Goal: Find specific fact: Find specific fact

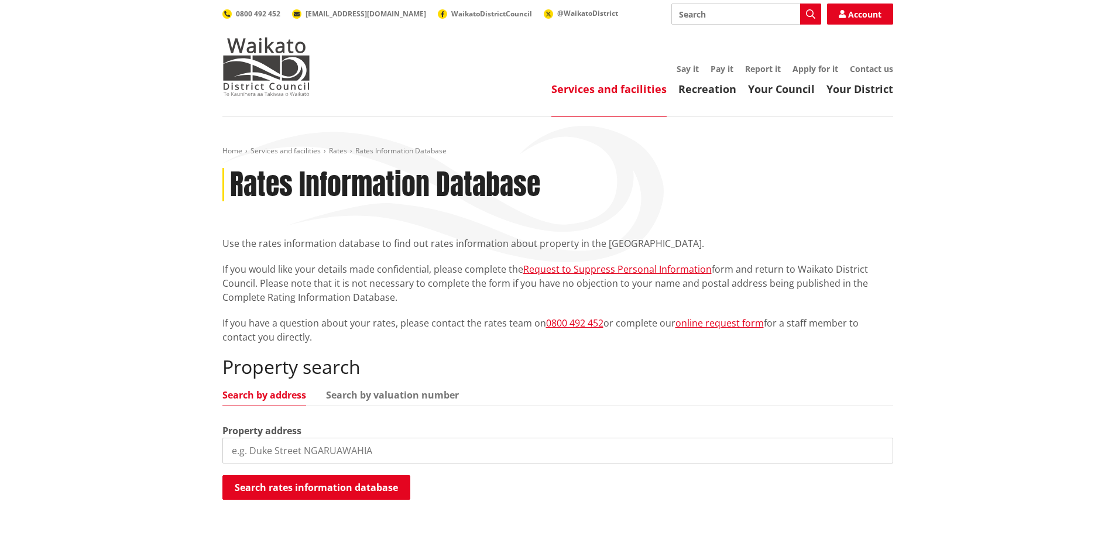
click at [336, 461] on input "search" at bounding box center [557, 451] width 671 height 26
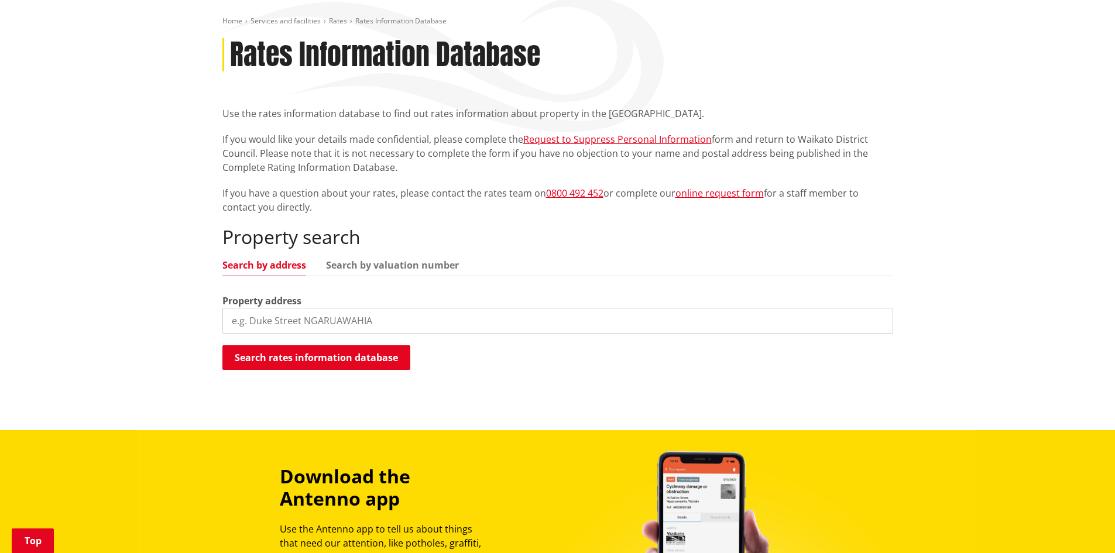
scroll to position [176, 0]
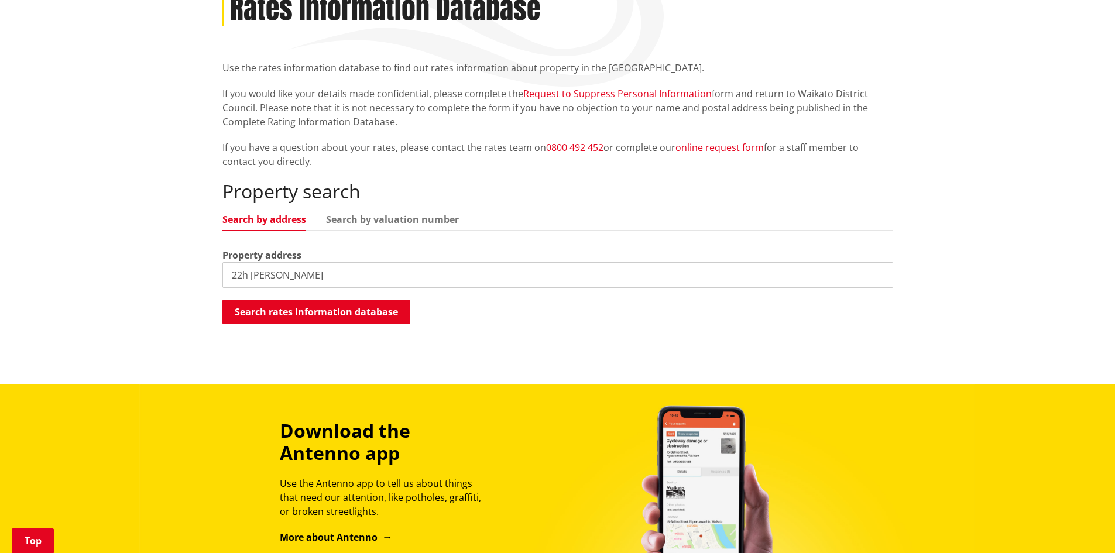
type input "22h [PERSON_NAME]"
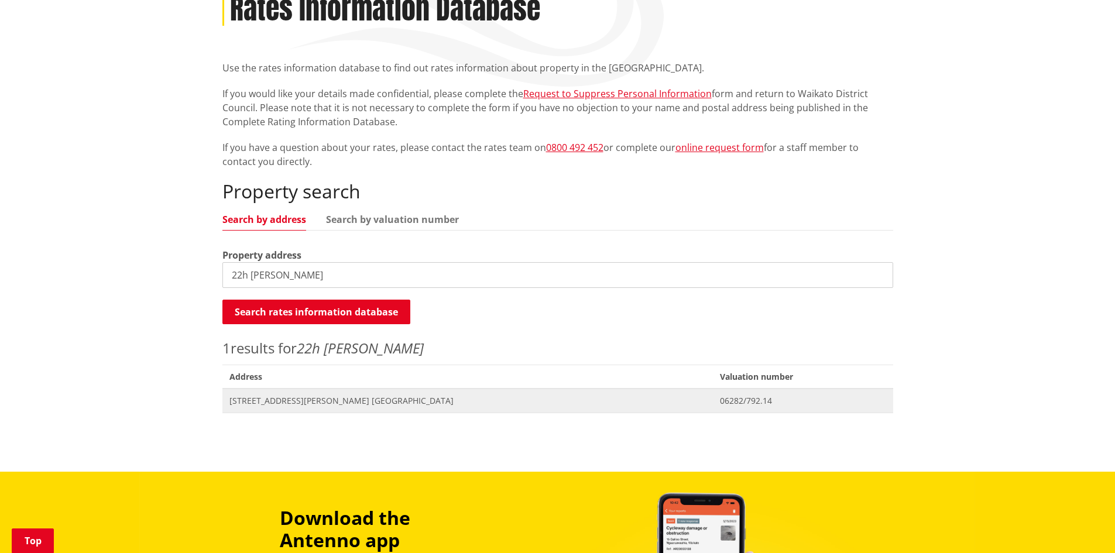
click at [305, 399] on span "[STREET_ADDRESS][PERSON_NAME] [GEOGRAPHIC_DATA]" at bounding box center [467, 401] width 477 height 12
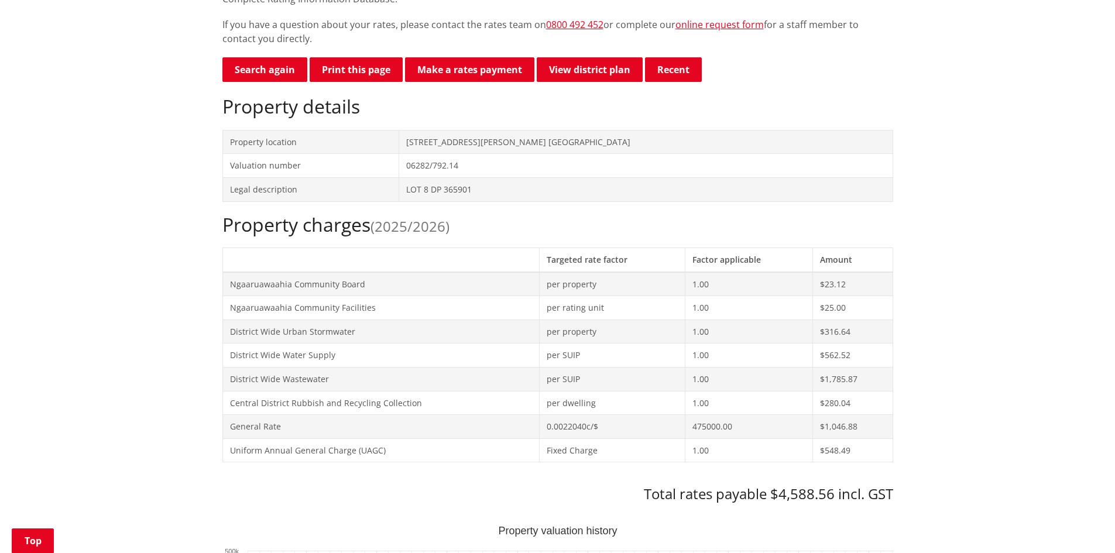
scroll to position [410, 0]
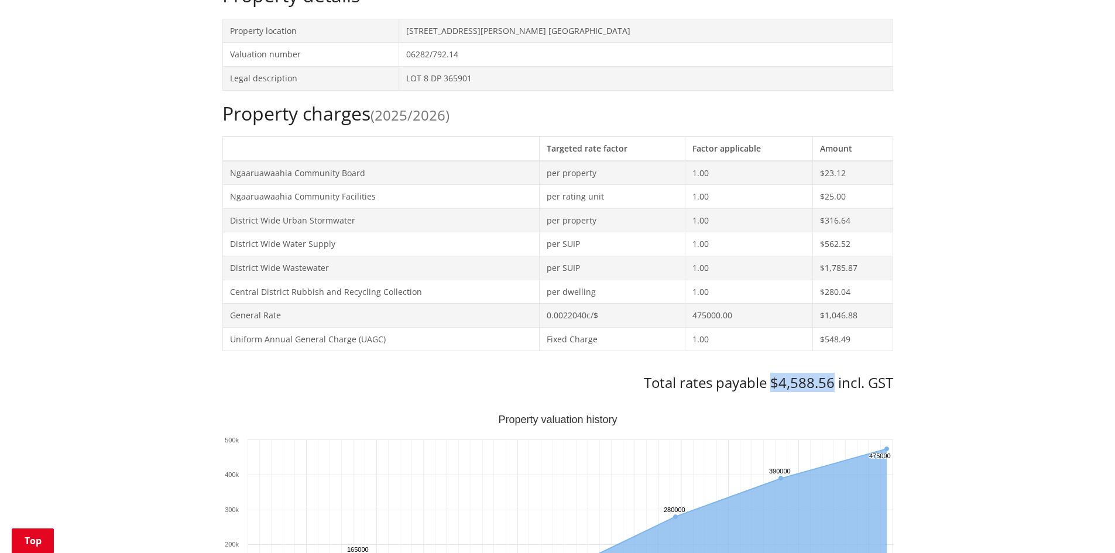
drag, startPoint x: 773, startPoint y: 384, endPoint x: 831, endPoint y: 385, distance: 58.0
click at [831, 385] on h3 "Total rates payable $4,588.56 incl. GST" at bounding box center [557, 383] width 671 height 17
copy h3 "$4,588.56"
